Goal: Information Seeking & Learning: Check status

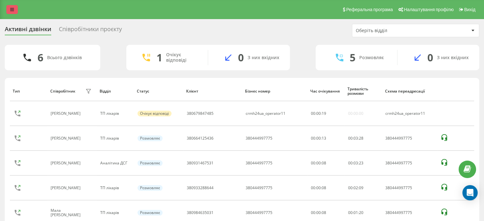
click at [7, 12] on link at bounding box center [11, 9] width 11 height 9
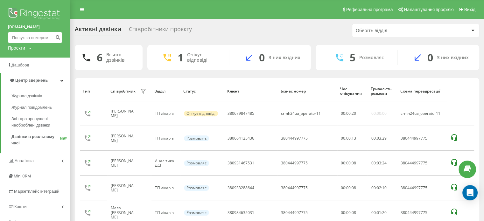
click at [17, 33] on input at bounding box center [35, 37] width 54 height 11
paste input "+380981798549"
click at [14, 37] on input "+380981798549" at bounding box center [35, 37] width 54 height 11
type input "380981798549"
click at [57, 36] on icon "submit" at bounding box center [57, 37] width 5 height 4
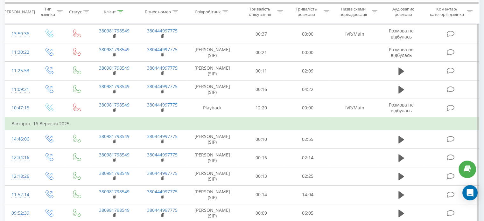
scroll to position [434, 0]
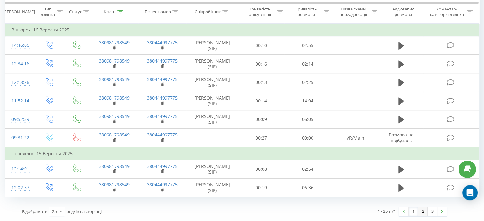
click at [421, 210] on link "2" at bounding box center [423, 211] width 10 height 9
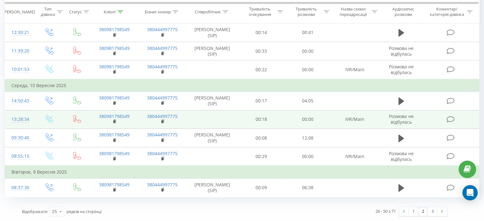
scroll to position [439, 0]
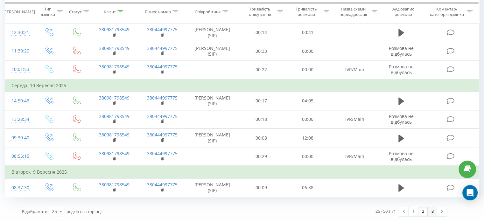
click at [434, 211] on link "3" at bounding box center [433, 211] width 10 height 9
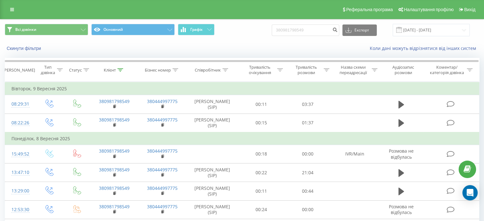
click at [12, 12] on link at bounding box center [11, 9] width 11 height 9
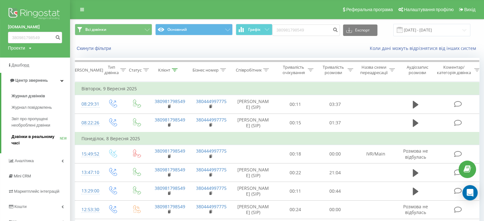
click at [28, 135] on span "Дзвінки в реальному часі" at bounding box center [35, 140] width 48 height 13
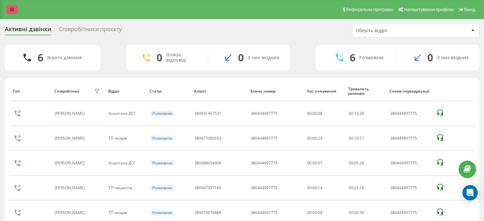
click at [11, 9] on icon at bounding box center [12, 9] width 4 height 4
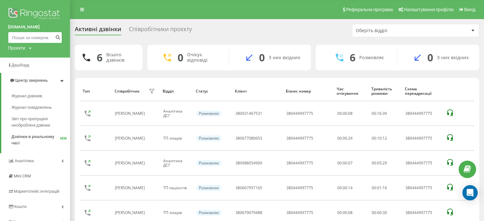
click at [31, 35] on input at bounding box center [35, 37] width 54 height 11
paste input "380662087998"
type input "380662087998"
click at [56, 38] on icon "submit" at bounding box center [57, 37] width 5 height 4
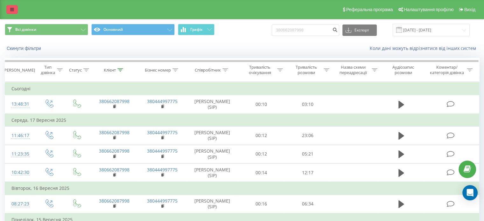
click at [14, 7] on link at bounding box center [11, 9] width 11 height 9
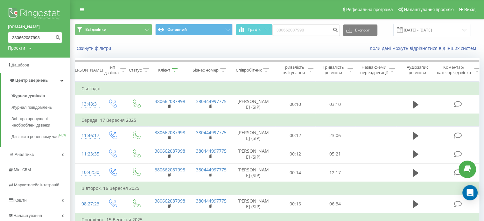
click at [17, 33] on input "380662087998" at bounding box center [35, 37] width 54 height 11
paste input "72597563"
type input "380672597563"
click at [55, 39] on button "submit" at bounding box center [57, 37] width 9 height 11
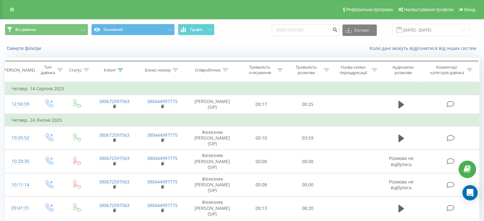
click at [11, 12] on link at bounding box center [11, 9] width 11 height 9
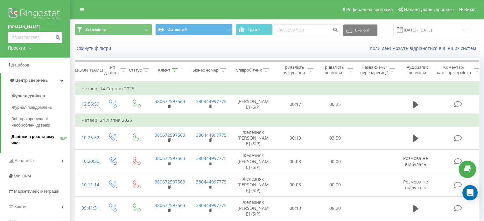
click at [27, 139] on span "Дзвінки в реальному часі" at bounding box center [35, 140] width 48 height 13
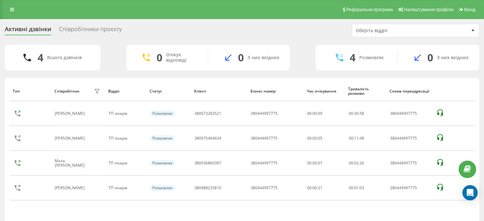
click at [6, 8] on div "Реферальна програма Налаштування профілю Вихід" at bounding box center [242, 9] width 484 height 19
click at [9, 9] on link at bounding box center [11, 9] width 11 height 9
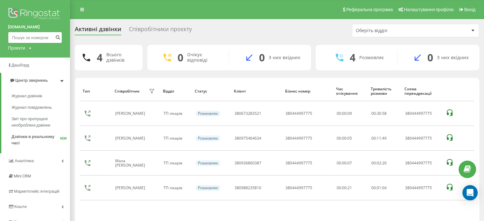
click at [35, 40] on input at bounding box center [35, 37] width 54 height 11
paste input "380979863073"
type input "380979863073"
click at [58, 37] on icon "submit" at bounding box center [57, 37] width 5 height 4
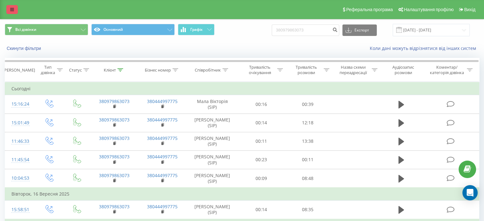
click at [15, 9] on link at bounding box center [11, 9] width 11 height 9
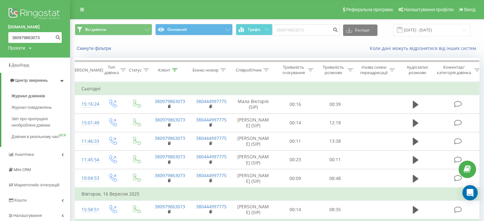
click at [28, 40] on input "380979863073" at bounding box center [35, 37] width 54 height 11
paste input "672925652"
type input "380672925652"
click at [59, 37] on icon "submit" at bounding box center [57, 37] width 5 height 4
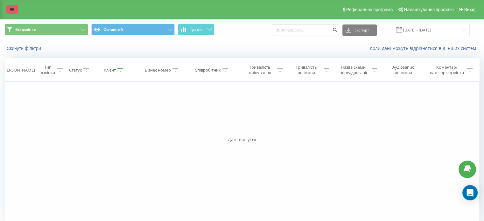
click at [15, 6] on link at bounding box center [11, 9] width 11 height 9
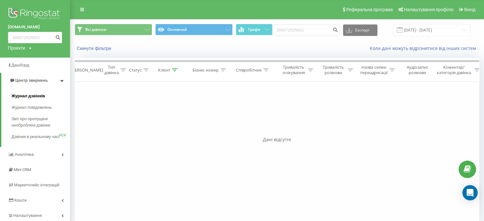
click at [25, 97] on span "Журнал дзвінків" at bounding box center [28, 96] width 34 height 6
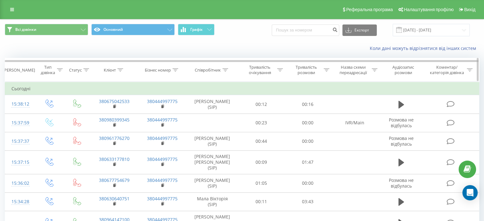
click at [224, 70] on icon at bounding box center [225, 69] width 6 height 3
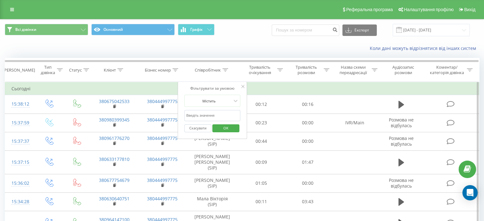
click at [204, 115] on input "text" at bounding box center [212, 115] width 56 height 11
type input "железняк"
click at [230, 128] on span "OK" at bounding box center [226, 128] width 18 height 10
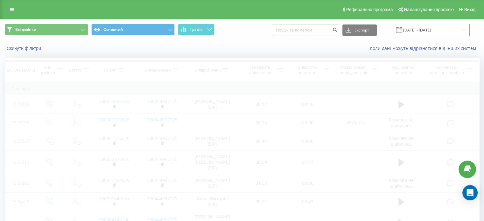
click at [432, 29] on input "22.08.2025 - 22.09.2025" at bounding box center [431, 30] width 77 height 12
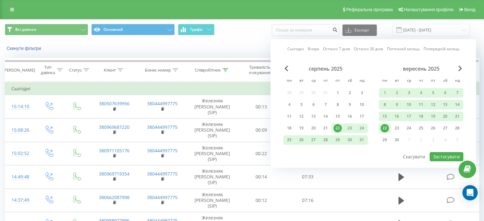
click at [384, 127] on div "22" at bounding box center [385, 128] width 8 height 8
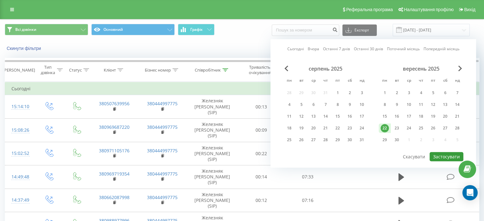
click at [450, 155] on button "Застосувати" at bounding box center [447, 156] width 34 height 9
type input "22.09.2025 - 22.09.2025"
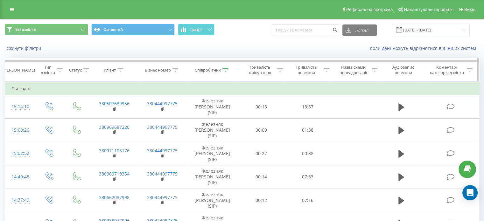
drag, startPoint x: 225, startPoint y: 68, endPoint x: 228, endPoint y: 73, distance: 5.3
click at [225, 68] on icon at bounding box center [225, 69] width 6 height 3
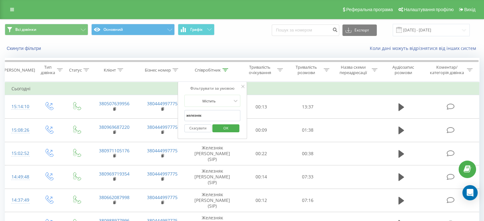
click at [205, 114] on input "железняк" at bounding box center [212, 115] width 56 height 11
click at [229, 130] on span "OK" at bounding box center [226, 128] width 18 height 10
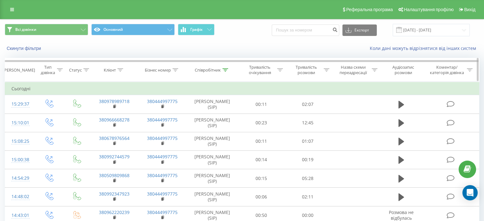
click at [226, 71] on div at bounding box center [225, 69] width 6 height 5
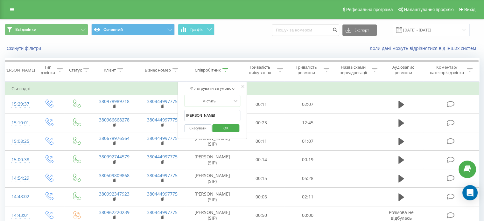
click at [206, 114] on input "степанян" at bounding box center [212, 115] width 56 height 11
click at [226, 127] on span "OK" at bounding box center [226, 128] width 18 height 10
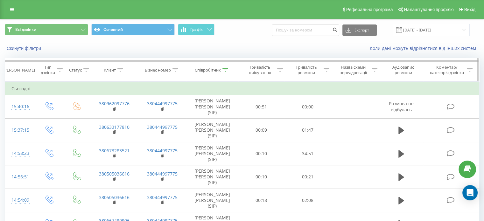
click at [228, 69] on icon at bounding box center [225, 69] width 6 height 3
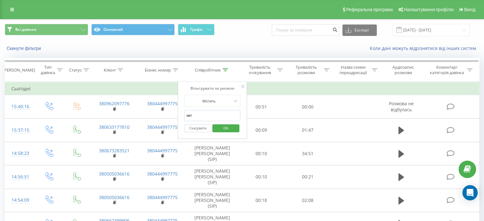
click at [196, 113] on input "лит" at bounding box center [212, 115] width 56 height 11
click at [228, 126] on span "OK" at bounding box center [226, 128] width 18 height 10
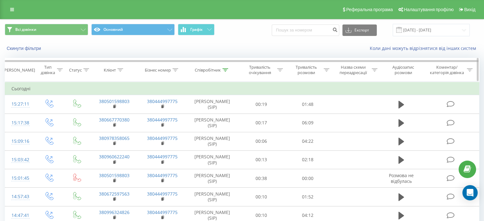
click at [227, 71] on icon at bounding box center [225, 69] width 6 height 3
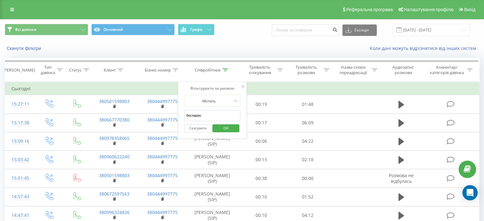
click at [225, 125] on span "OK" at bounding box center [226, 128] width 18 height 10
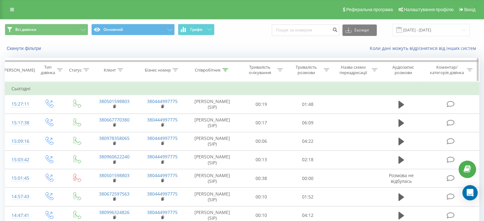
click at [225, 67] on div at bounding box center [225, 69] width 6 height 5
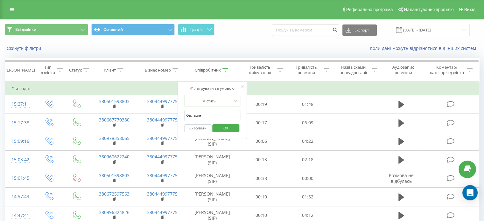
click at [214, 112] on input "бегларян" at bounding box center [212, 115] width 56 height 11
type input "железняк"
click at [228, 129] on span "OK" at bounding box center [226, 128] width 18 height 10
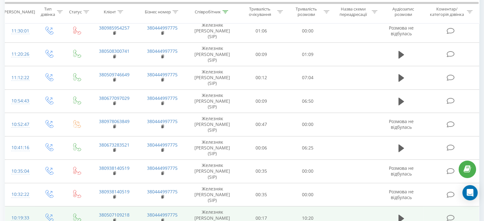
scroll to position [481, 0]
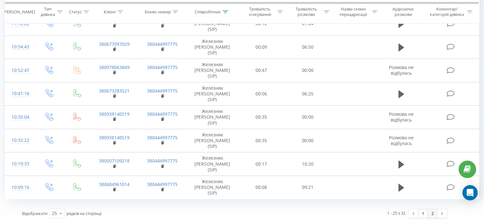
click at [433, 212] on link "2" at bounding box center [433, 213] width 10 height 9
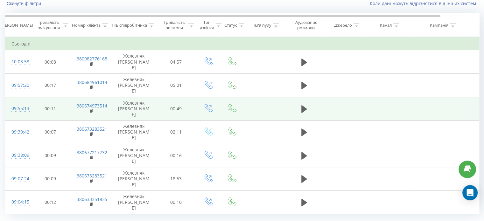
scroll to position [61, 0]
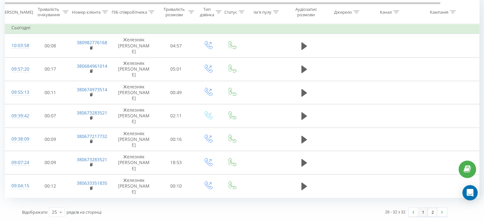
click at [420, 210] on link "1" at bounding box center [423, 212] width 10 height 9
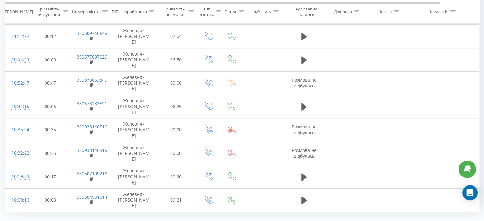
scroll to position [481, 0]
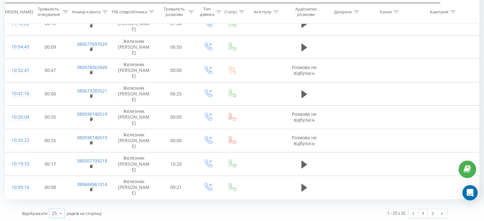
click at [57, 211] on icon at bounding box center [61, 213] width 10 height 12
click at [58, 194] on div "50" at bounding box center [56, 195] width 15 height 9
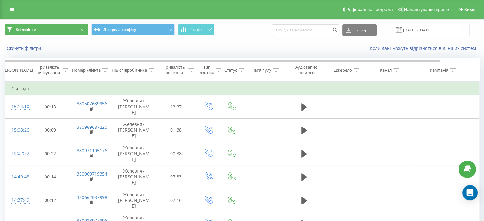
drag, startPoint x: 12, startPoint y: 13, endPoint x: 21, endPoint y: 28, distance: 17.4
click at [12, 13] on link at bounding box center [11, 9] width 11 height 9
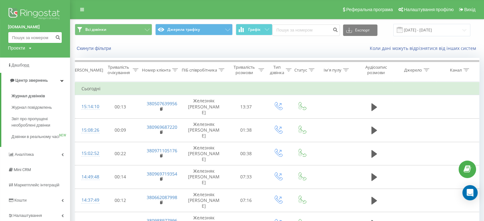
click at [20, 38] on input at bounding box center [35, 37] width 54 height 11
paste input "380634246533"
type input "380634246533"
click at [57, 38] on icon "submit" at bounding box center [57, 37] width 5 height 4
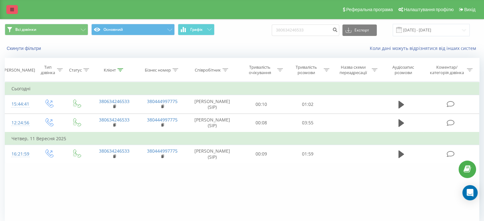
click at [11, 11] on icon at bounding box center [12, 9] width 4 height 4
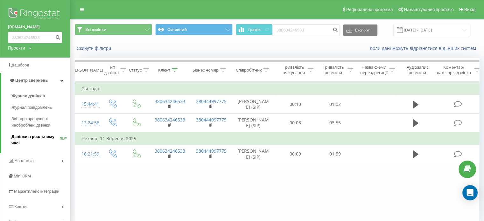
click at [32, 137] on span "Дзвінки в реальному часі" at bounding box center [35, 140] width 48 height 13
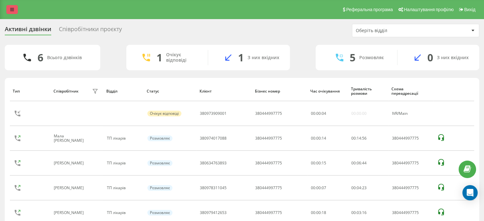
click at [13, 7] on link at bounding box center [11, 9] width 11 height 9
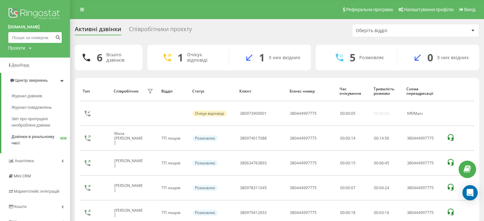
click at [42, 37] on input at bounding box center [35, 37] width 54 height 11
paste input "380687636827"
type input "380687636827"
click at [58, 37] on icon "submit" at bounding box center [57, 37] width 5 height 4
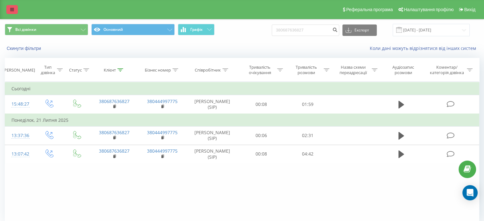
click at [13, 7] on icon at bounding box center [12, 9] width 4 height 4
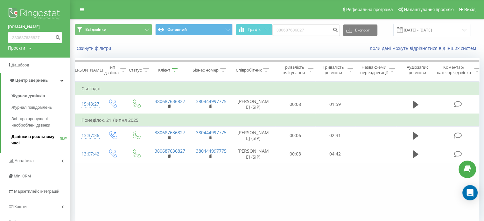
click at [21, 136] on span "Дзвінки в реальному часі" at bounding box center [35, 140] width 48 height 13
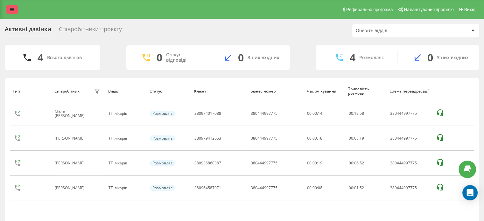
click at [15, 7] on link at bounding box center [11, 9] width 11 height 9
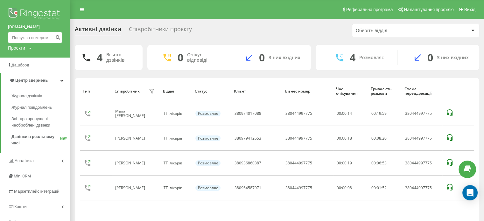
click at [24, 38] on input at bounding box center [35, 37] width 54 height 11
paste input "380957992238"
type input "380957992238"
click at [60, 37] on icon "submit" at bounding box center [57, 37] width 5 height 4
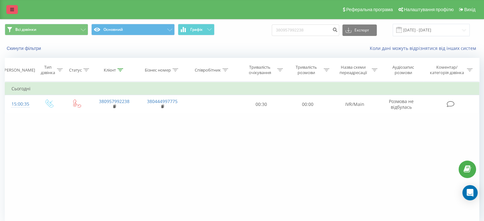
click at [6, 9] on link at bounding box center [11, 9] width 11 height 9
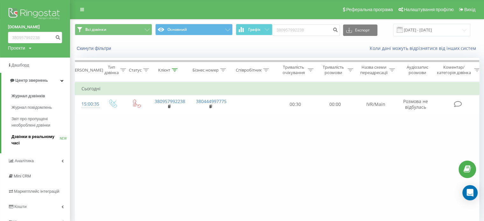
click at [29, 137] on span "Дзвінки в реальному часі" at bounding box center [35, 140] width 48 height 13
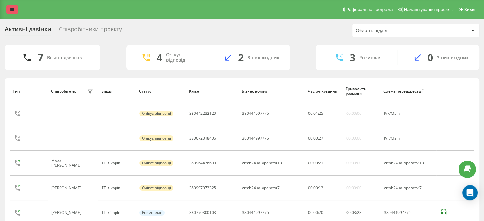
click at [13, 8] on icon at bounding box center [12, 9] width 4 height 4
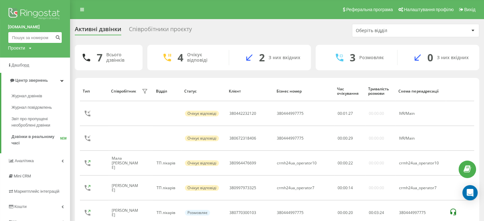
click at [29, 36] on input at bounding box center [35, 37] width 54 height 11
paste input "380951033675"
type input "380951033675"
click at [57, 36] on icon "submit" at bounding box center [57, 37] width 5 height 4
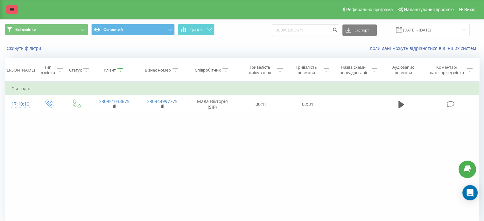
click at [13, 7] on link at bounding box center [11, 9] width 11 height 9
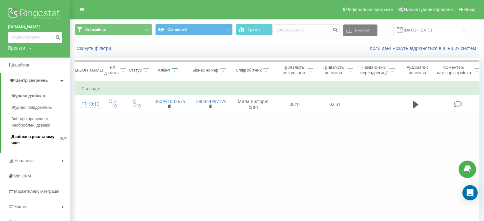
click at [40, 136] on span "Дзвінки в реальному часі" at bounding box center [35, 140] width 48 height 13
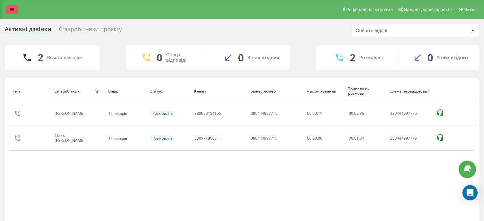
click at [11, 6] on link at bounding box center [11, 9] width 11 height 9
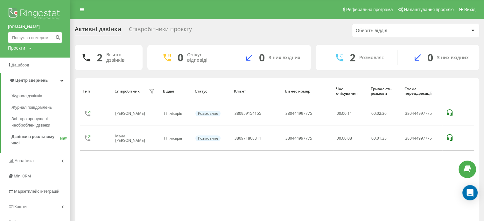
click at [42, 35] on input at bounding box center [35, 37] width 54 height 11
paste input "380966597391"
type input "380966597391"
click at [59, 37] on icon "submit" at bounding box center [57, 37] width 5 height 4
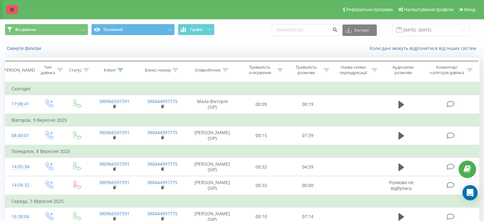
click at [13, 7] on link at bounding box center [11, 9] width 11 height 9
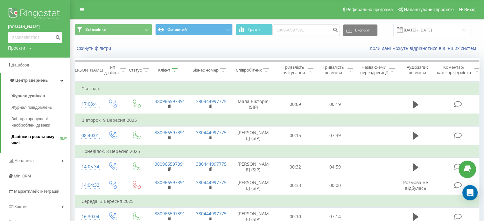
click at [20, 139] on span "Дзвінки в реальному часі" at bounding box center [35, 140] width 48 height 13
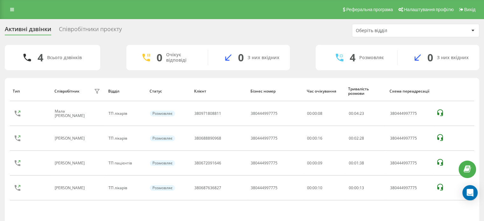
drag, startPoint x: 6, startPoint y: 8, endPoint x: 8, endPoint y: 15, distance: 7.0
click at [6, 8] on div "Реферальна програма Налаштування профілю Вихід" at bounding box center [242, 9] width 484 height 19
click at [4, 11] on div "Реферальна програма Налаштування профілю Вихід" at bounding box center [242, 9] width 484 height 19
click at [10, 6] on link at bounding box center [11, 9] width 11 height 9
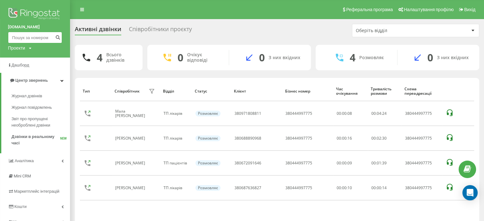
click at [28, 40] on input at bounding box center [35, 37] width 54 height 11
paste input "380987887152"
click at [51, 38] on input "380987887152" at bounding box center [35, 37] width 54 height 11
type input "380987887152"
click at [58, 38] on icon "submit" at bounding box center [57, 37] width 5 height 4
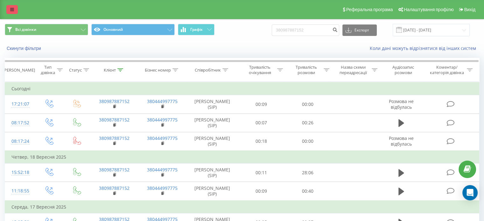
click at [15, 10] on link at bounding box center [11, 9] width 11 height 9
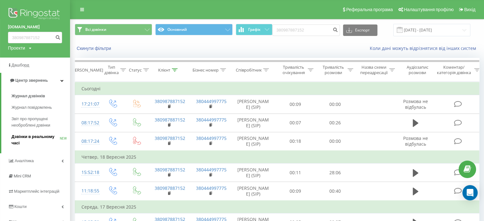
click at [40, 135] on span "Дзвінки в реальному часі" at bounding box center [35, 140] width 48 height 13
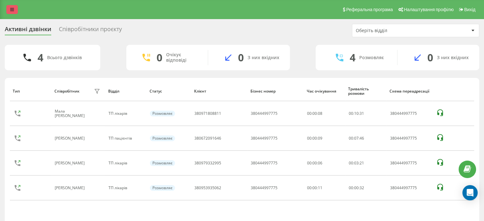
click at [12, 9] on icon at bounding box center [12, 9] width 4 height 4
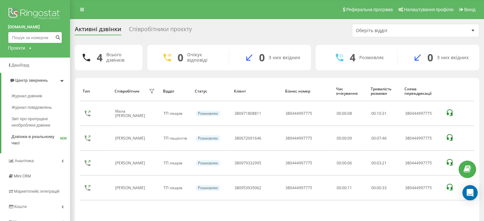
click at [24, 40] on input at bounding box center [35, 37] width 54 height 11
paste input "380507541041"
type input "380507541041"
click at [59, 37] on icon "submit" at bounding box center [57, 37] width 5 height 4
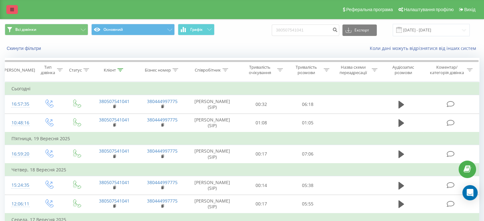
click at [14, 11] on icon at bounding box center [12, 9] width 4 height 4
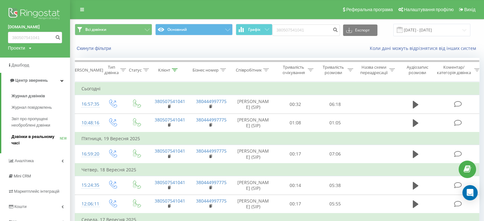
click at [32, 137] on span "Дзвінки в реальному часі" at bounding box center [35, 140] width 48 height 13
